Goal: Task Accomplishment & Management: Use online tool/utility

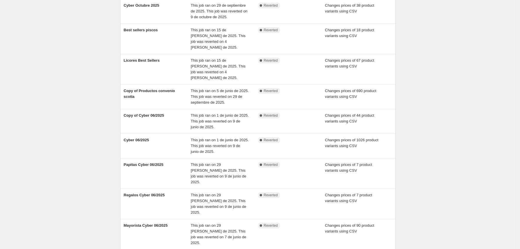
scroll to position [101, 0]
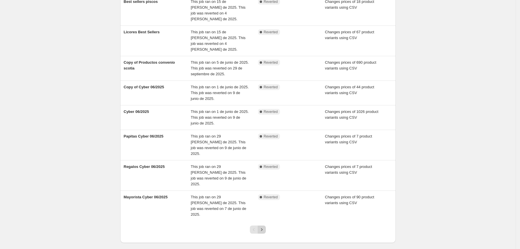
click at [262, 227] on icon "Next" at bounding box center [262, 230] width 6 height 6
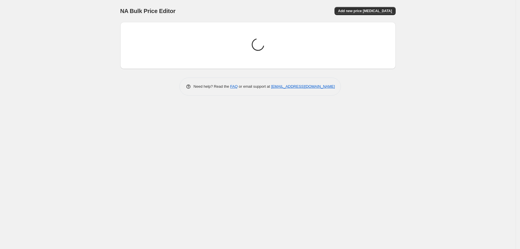
scroll to position [0, 0]
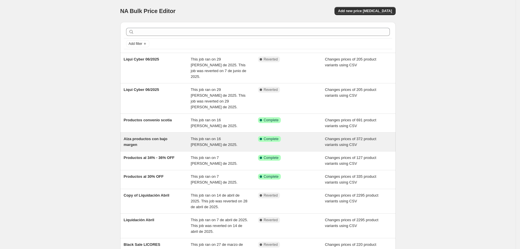
click at [179, 136] on div "Alza productos con bajo margen" at bounding box center [157, 142] width 67 height 12
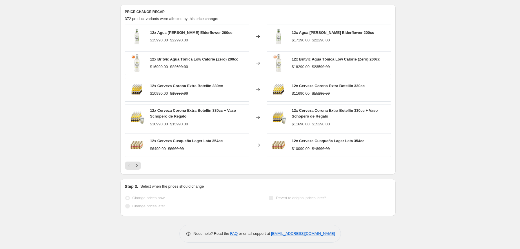
scroll to position [236, 0]
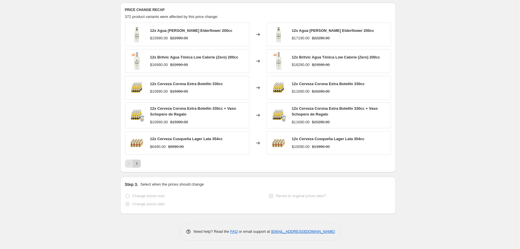
click at [141, 161] on button "Next" at bounding box center [137, 164] width 8 height 8
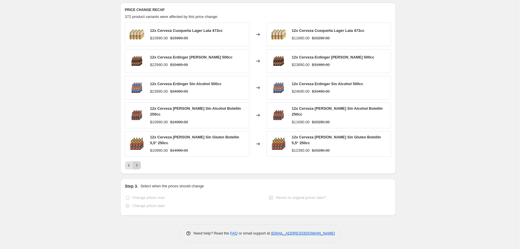
click at [141, 161] on button "Next" at bounding box center [137, 165] width 8 height 8
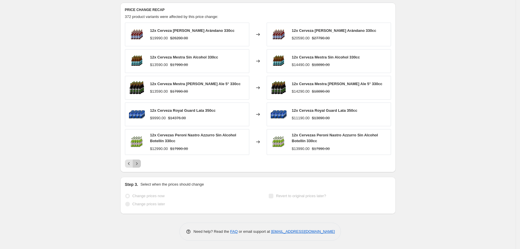
click at [141, 161] on button "Next" at bounding box center [137, 164] width 8 height 8
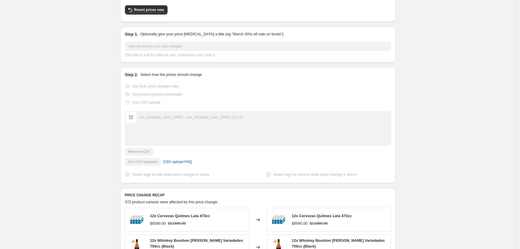
scroll to position [0, 0]
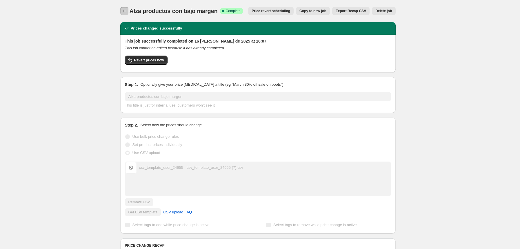
click at [124, 10] on icon "Price change jobs" at bounding box center [124, 11] width 6 height 6
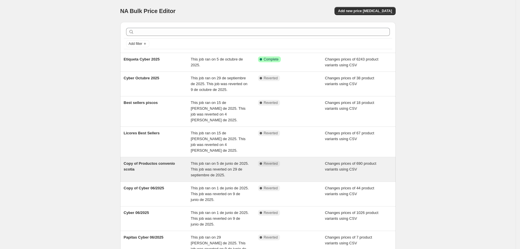
scroll to position [101, 0]
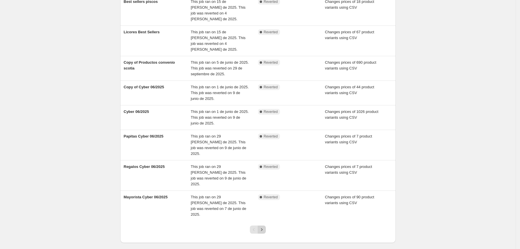
click at [263, 227] on icon "Next" at bounding box center [262, 230] width 6 height 6
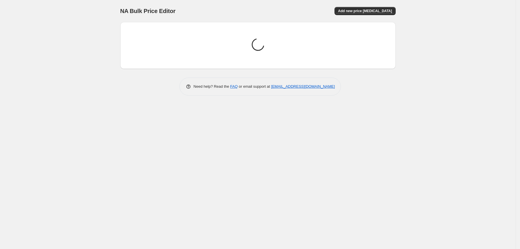
scroll to position [0, 0]
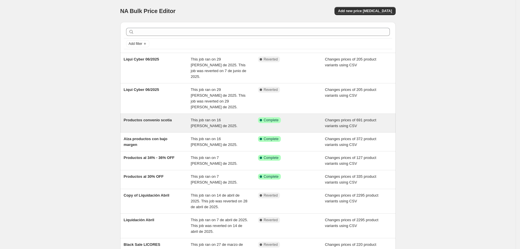
click at [147, 118] on span "Productos convenio scotia" at bounding box center [148, 120] width 48 height 4
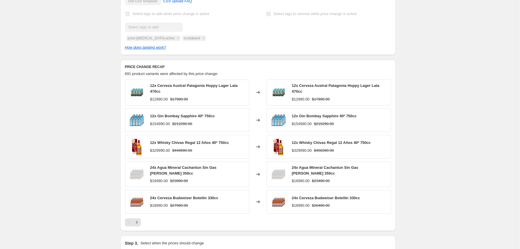
scroll to position [232, 0]
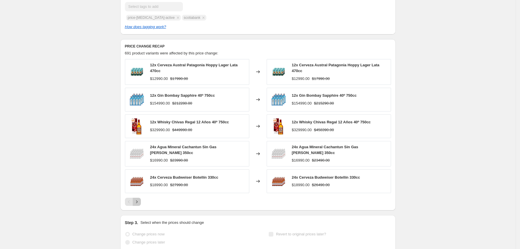
click at [140, 201] on icon "Next" at bounding box center [137, 202] width 6 height 6
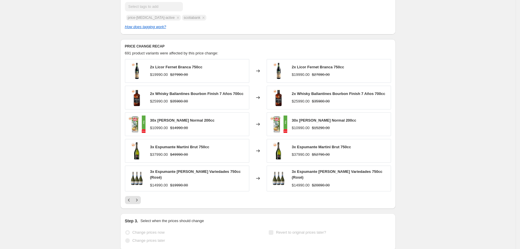
scroll to position [0, 0]
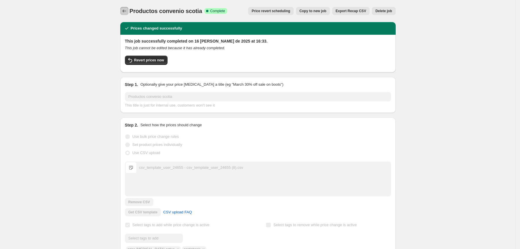
click at [127, 14] on icon "Price change jobs" at bounding box center [124, 11] width 6 height 6
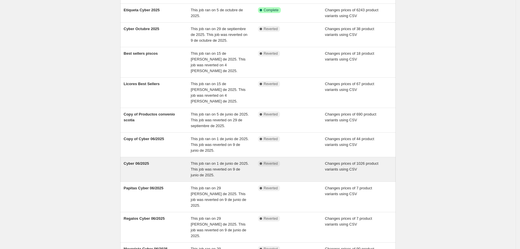
scroll to position [101, 0]
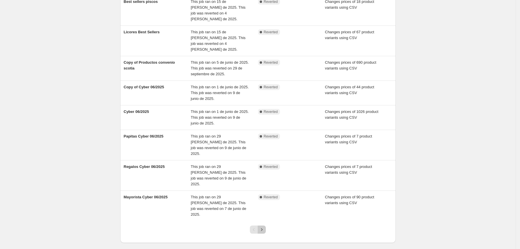
click at [262, 226] on button "Next" at bounding box center [262, 230] width 8 height 8
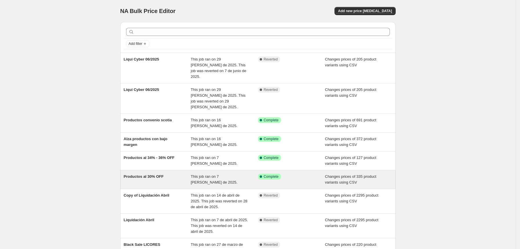
scroll to position [84, 0]
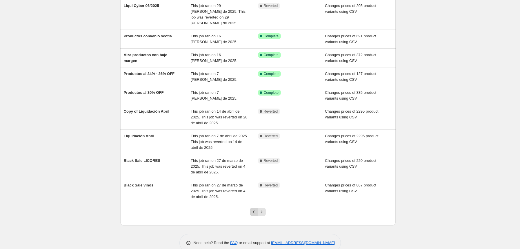
click at [254, 209] on icon "Previous" at bounding box center [254, 212] width 6 height 6
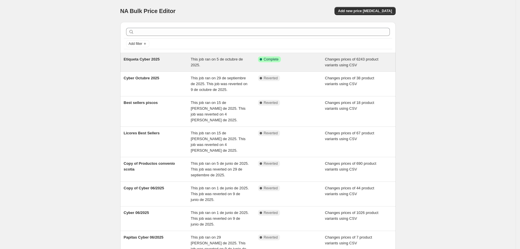
click at [176, 64] on div "Etiqueta Cyber 2025" at bounding box center [157, 63] width 67 height 12
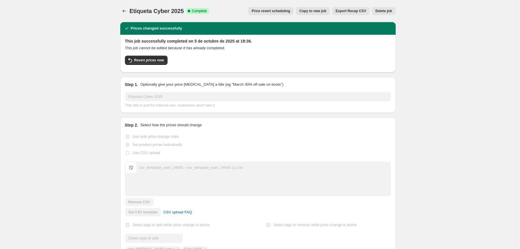
click at [309, 10] on span "Copy to new job" at bounding box center [312, 11] width 27 height 5
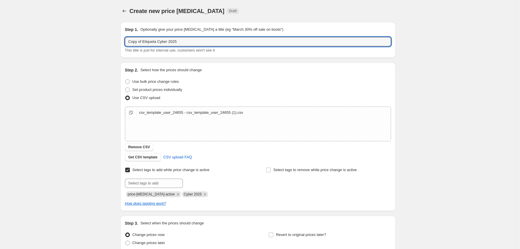
drag, startPoint x: 229, startPoint y: 46, endPoint x: 129, endPoint y: 47, distance: 99.7
click at [129, 47] on div "Copy of Etiqueta Cyber 2025 This title is just for internal use, customers won'…" at bounding box center [258, 45] width 266 height 16
type input "Alza bajo margen post Cyber"
click at [189, 109] on div "csv_template_user_24655 - csv_template_user_24655 (1).csv csv_template_user_246…" at bounding box center [257, 113] width 265 height 12
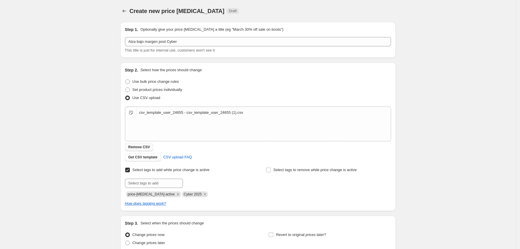
click at [148, 147] on span "Remove CSV" at bounding box center [139, 147] width 22 height 5
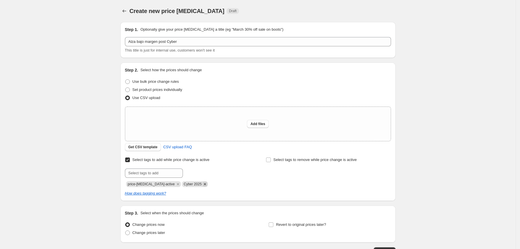
click at [202, 184] on icon "Remove Cyber 2025" at bounding box center [204, 184] width 5 height 5
click at [150, 150] on button "Get CSV template" at bounding box center [143, 147] width 36 height 8
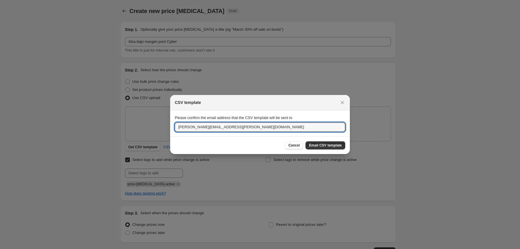
drag, startPoint x: 234, startPoint y: 129, endPoint x: 101, endPoint y: 117, distance: 133.0
type input "norman@tost.cl"
click at [327, 148] on span "Email CSV template" at bounding box center [325, 145] width 33 height 5
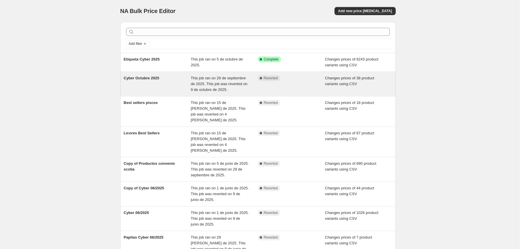
click at [160, 85] on div "Cyber Octubre 2025" at bounding box center [157, 83] width 67 height 17
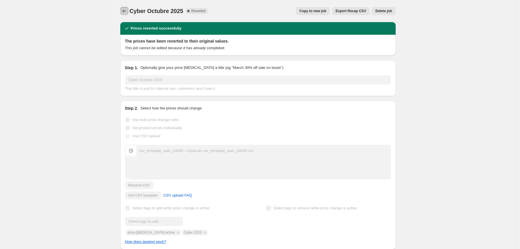
click at [125, 11] on icon "Price change jobs" at bounding box center [124, 11] width 4 height 3
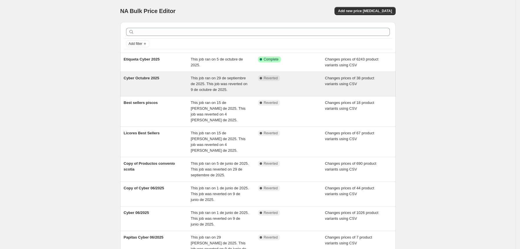
click at [154, 79] on span "Cyber Octubre 2025" at bounding box center [142, 78] width 36 height 4
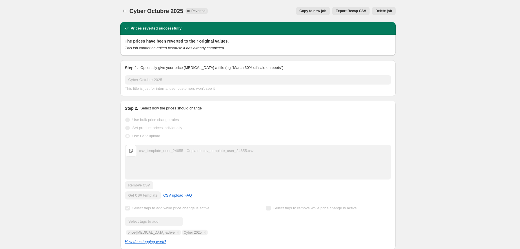
click at [326, 9] on span "Copy to new job" at bounding box center [312, 11] width 27 height 5
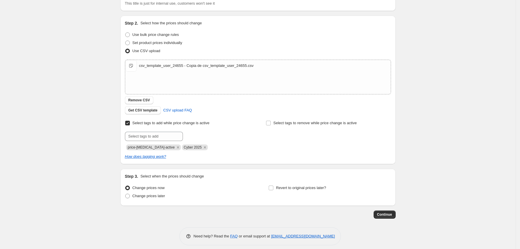
scroll to position [52, 0]
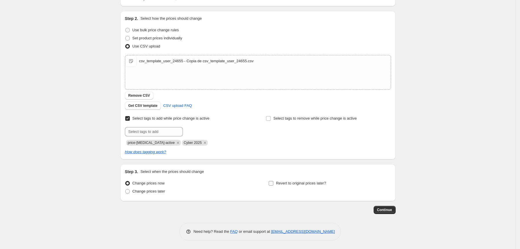
click at [297, 185] on span "Revert to original prices later?" at bounding box center [301, 183] width 50 height 4
click at [273, 185] on input "Revert to original prices later?" at bounding box center [271, 183] width 5 height 5
checkbox input "true"
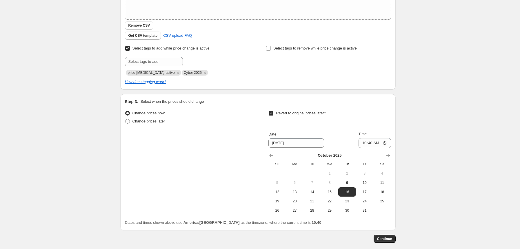
scroll to position [151, 0]
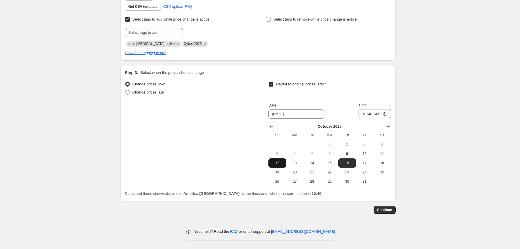
click at [281, 162] on span "12" at bounding box center [277, 163] width 13 height 5
click at [299, 163] on span "13" at bounding box center [294, 163] width 13 height 5
type input "10/13/2025"
click at [376, 114] on input "10:40" at bounding box center [374, 114] width 32 height 10
type input "00:00"
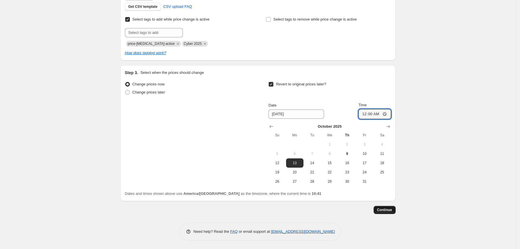
click at [392, 212] on span "Continue" at bounding box center [384, 210] width 15 height 5
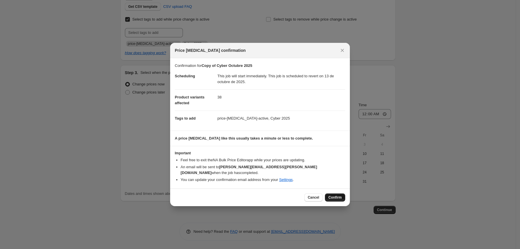
click at [339, 195] on span "Confirm" at bounding box center [334, 197] width 13 height 5
